Goal: Connect with others: Connect with others

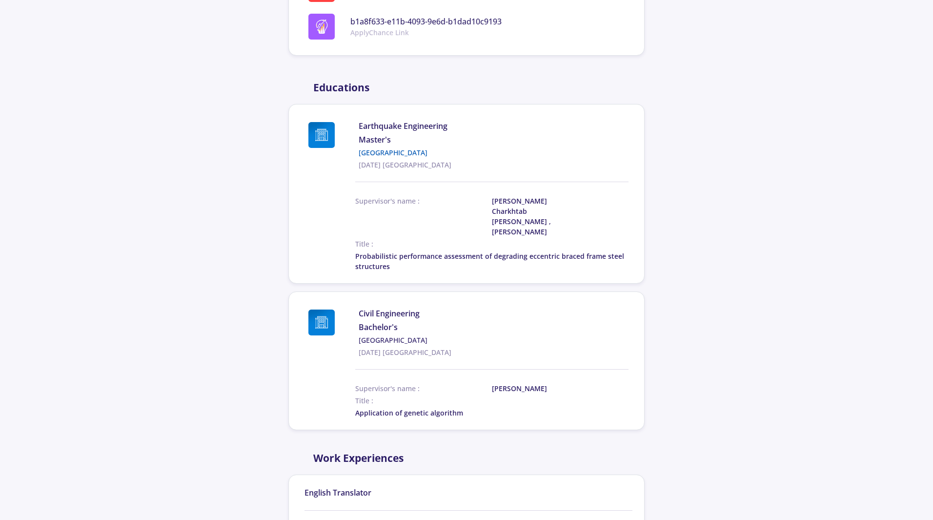
scroll to position [439, 0]
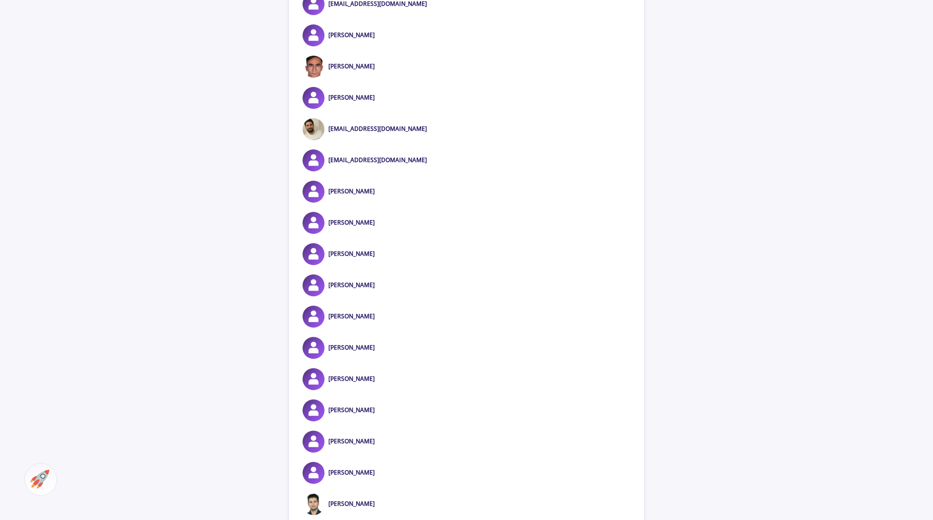
scroll to position [3270, 0]
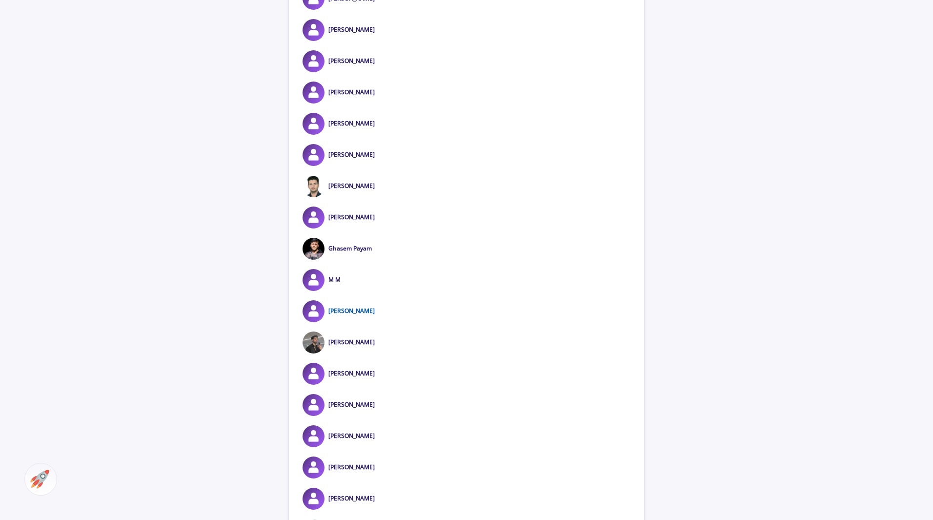
click at [348, 310] on link "[PERSON_NAME]" at bounding box center [351, 310] width 46 height 8
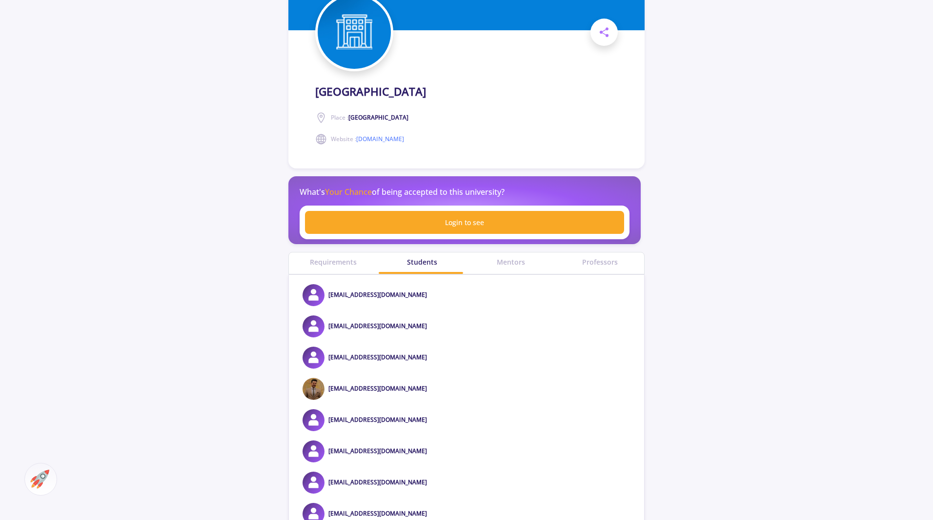
scroll to position [683, 0]
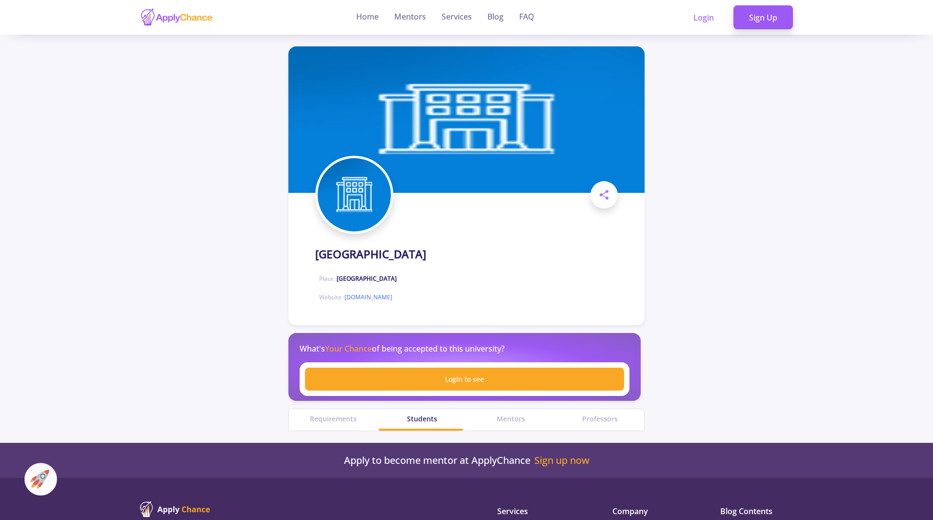
scroll to position [683, 0]
